Goal: Transaction & Acquisition: Subscribe to service/newsletter

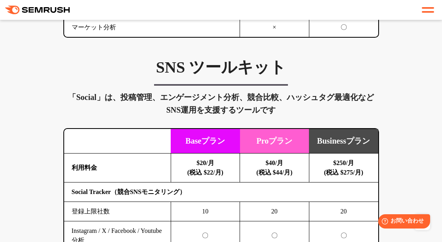
scroll to position [1816, 0]
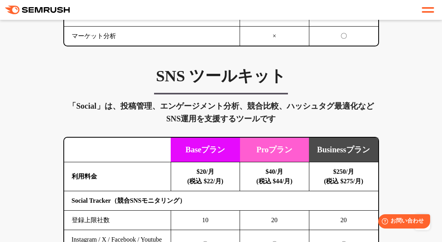
click at [232, 86] on h3 "SNS ツールキット" at bounding box center [221, 76] width 316 height 20
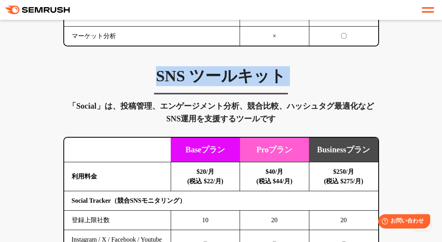
click at [232, 86] on h3 "SNS ツールキット" at bounding box center [221, 76] width 316 height 20
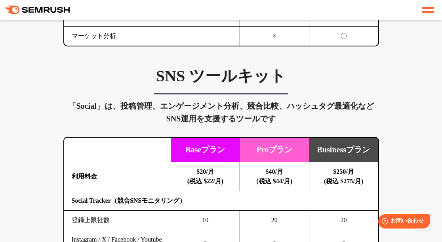
click at [425, 11] on span at bounding box center [428, 12] width 12 height 2
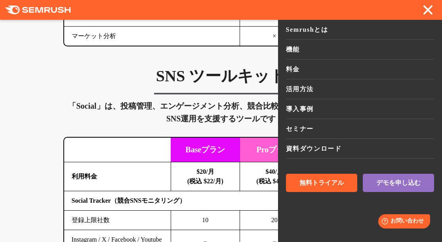
click at [245, 125] on div "「Social」は、投稿管理、エンゲージメント分析、競合比較、ハッシュタグ最適化などSNS運用を支援するツールです" at bounding box center [221, 111] width 316 height 25
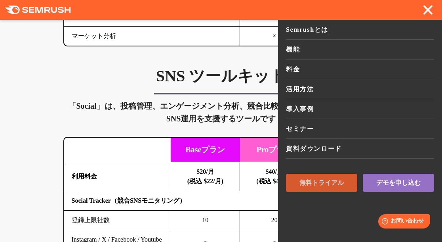
click at [333, 179] on span "無料トライアル" at bounding box center [321, 183] width 44 height 8
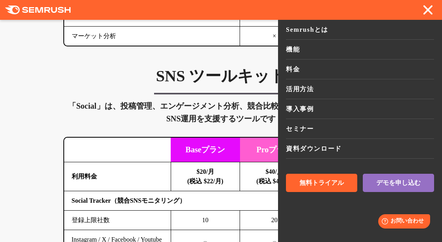
click at [434, 8] on div at bounding box center [428, 10] width 12 height 10
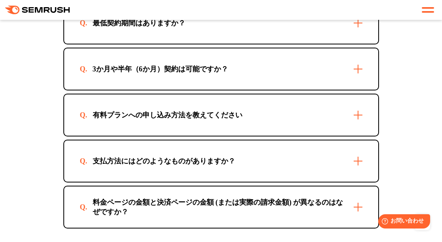
scroll to position [2646, 0]
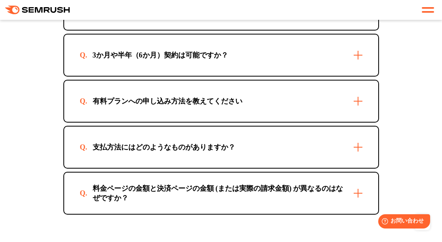
click at [279, 122] on div "有料プランへの申し込み方法を教えてください" at bounding box center [221, 100] width 314 height 41
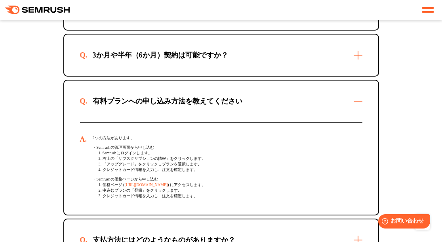
scroll to position [2723, 0]
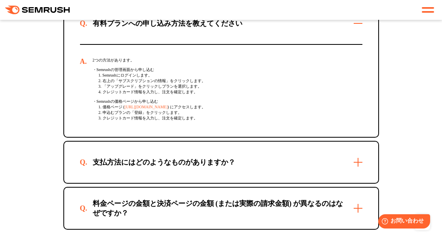
click at [168, 109] on link "[URL][DOMAIN_NAME]" at bounding box center [145, 107] width 43 height 4
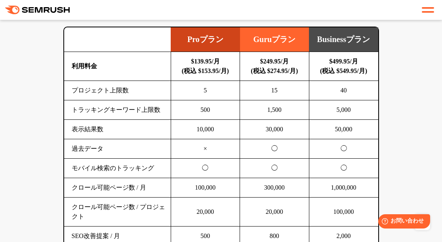
scroll to position [594, 0]
